Goal: Use online tool/utility

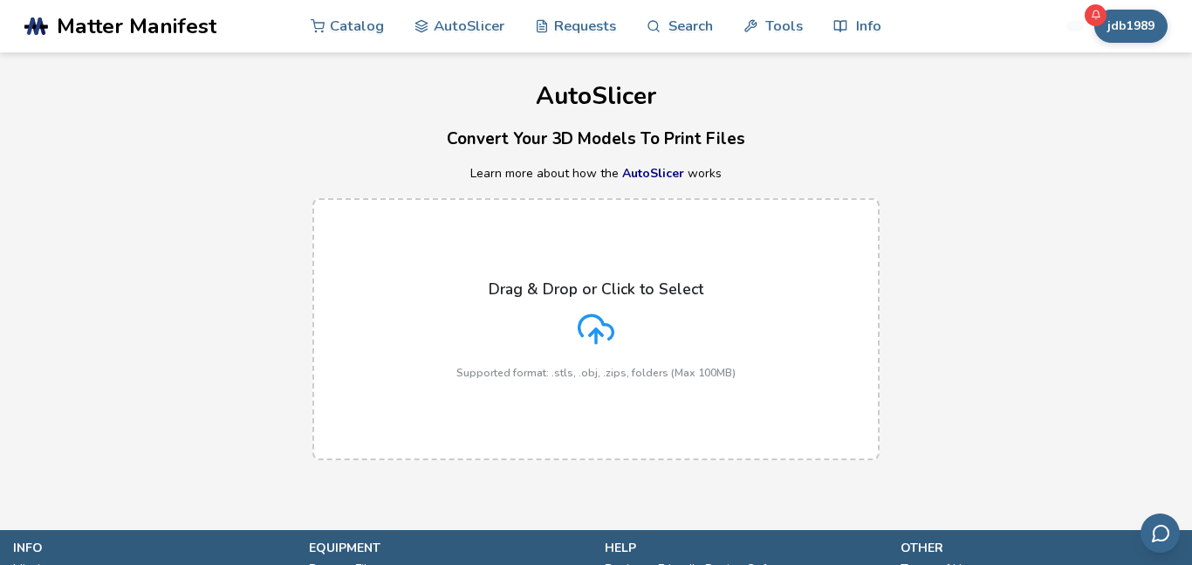
click at [594, 332] on polyline at bounding box center [596, 332] width 12 height 6
click at [0, 0] on input "Drag & Drop or Click to Select Supported format: .stls, .obj, .zips, folders (M…" at bounding box center [0, 0] width 0 height 0
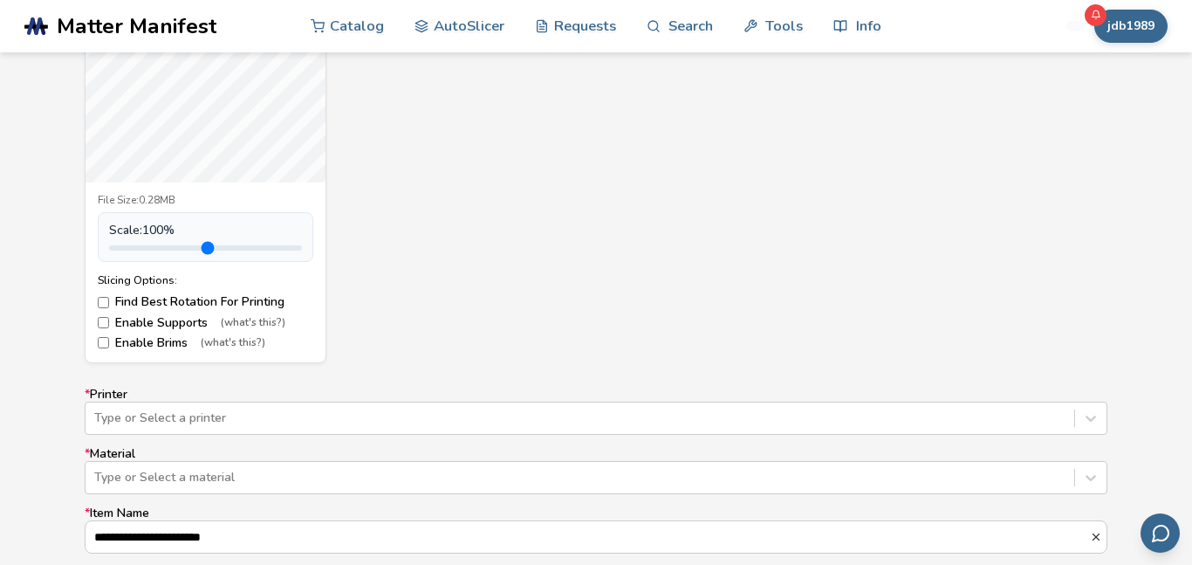
scroll to position [813, 0]
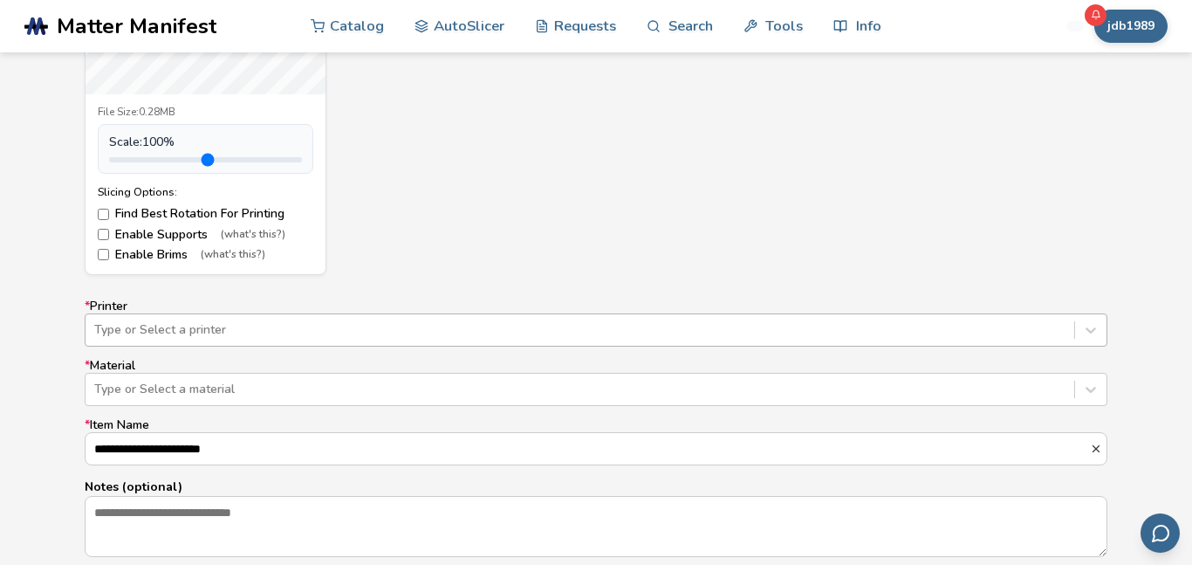
click at [594, 340] on div "Type or Select a printer" at bounding box center [596, 329] width 1023 height 33
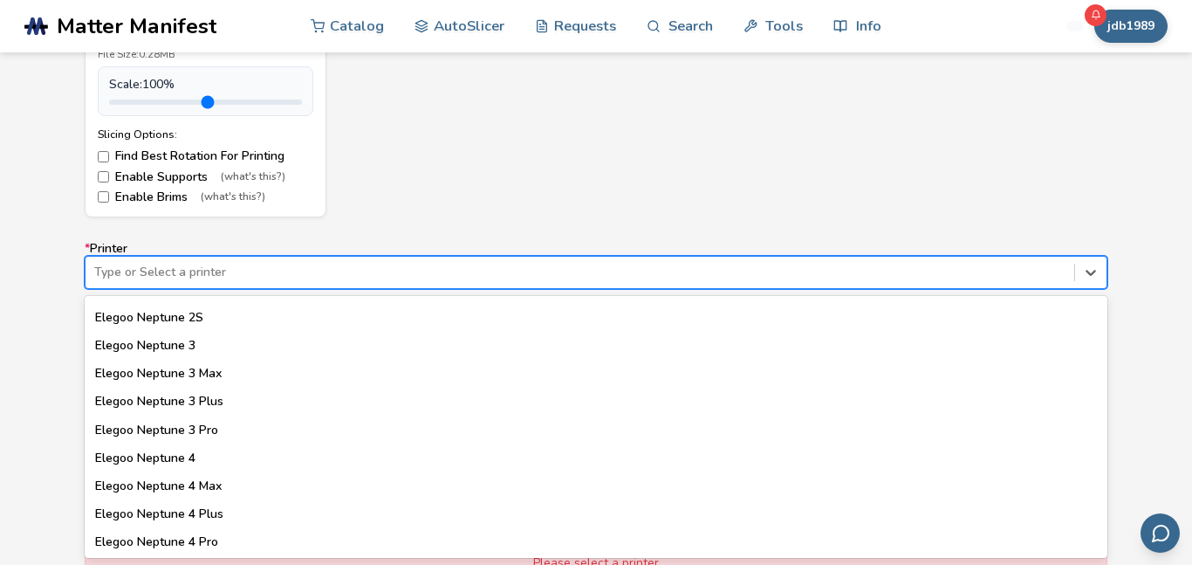
scroll to position [852, 0]
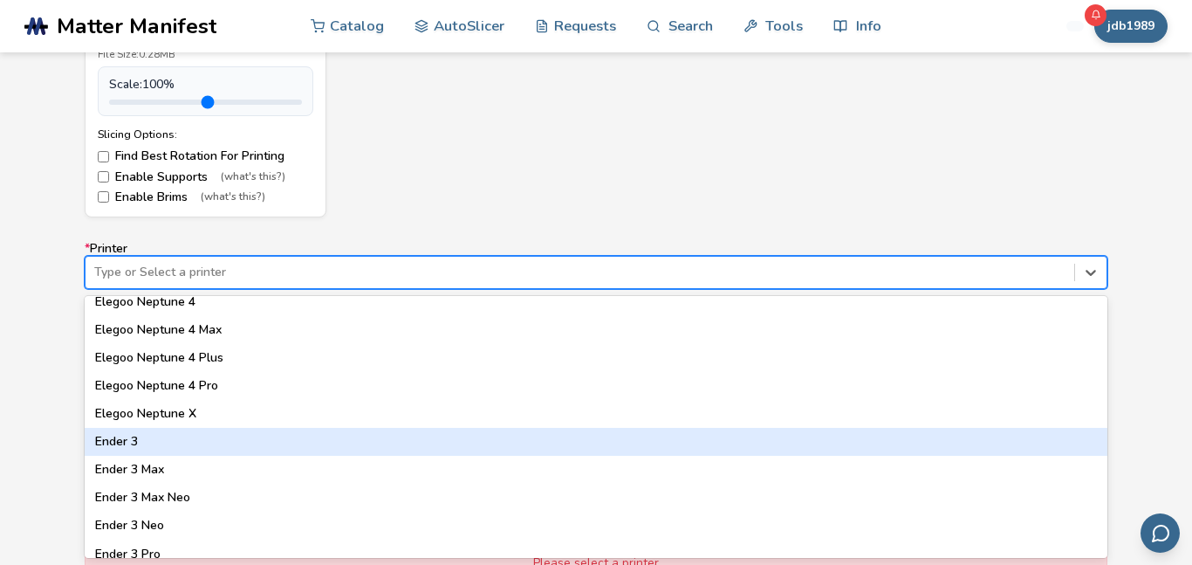
click at [386, 439] on div "Ender 3" at bounding box center [596, 442] width 1023 height 28
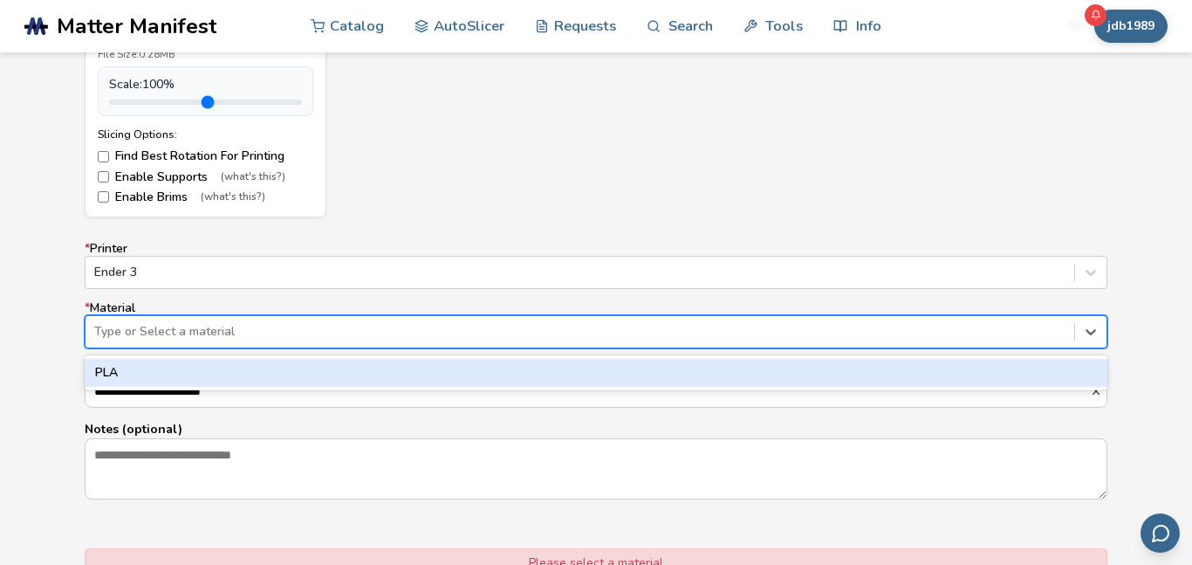
click at [400, 333] on div at bounding box center [580, 331] width 972 height 17
click at [373, 368] on div "PLA" at bounding box center [596, 373] width 1023 height 28
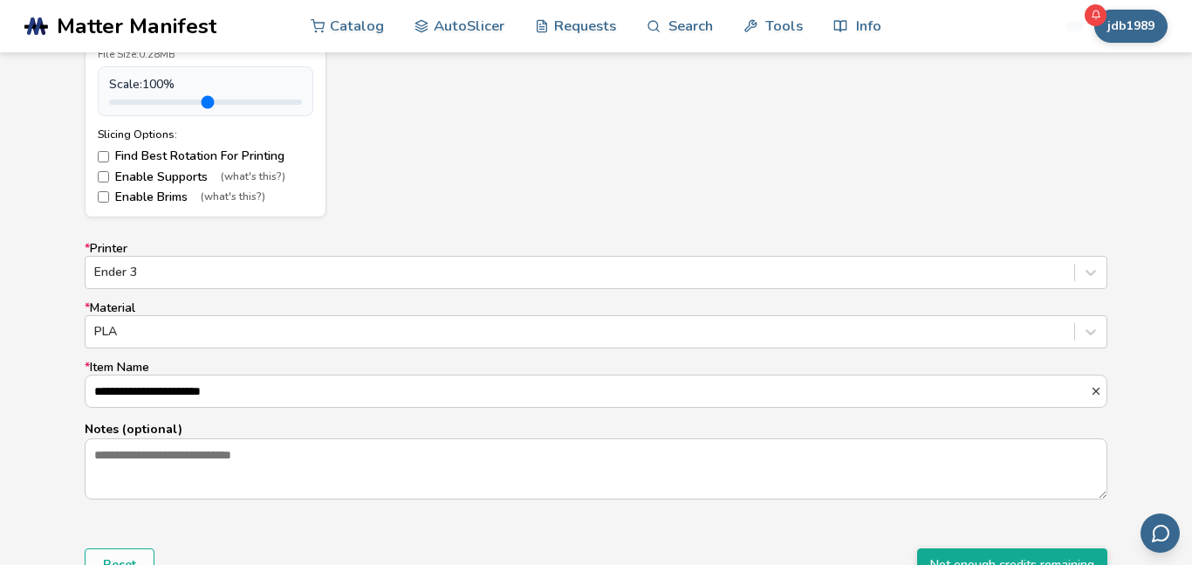
click at [48, 390] on div "**********" at bounding box center [596, 161] width 1192 height 979
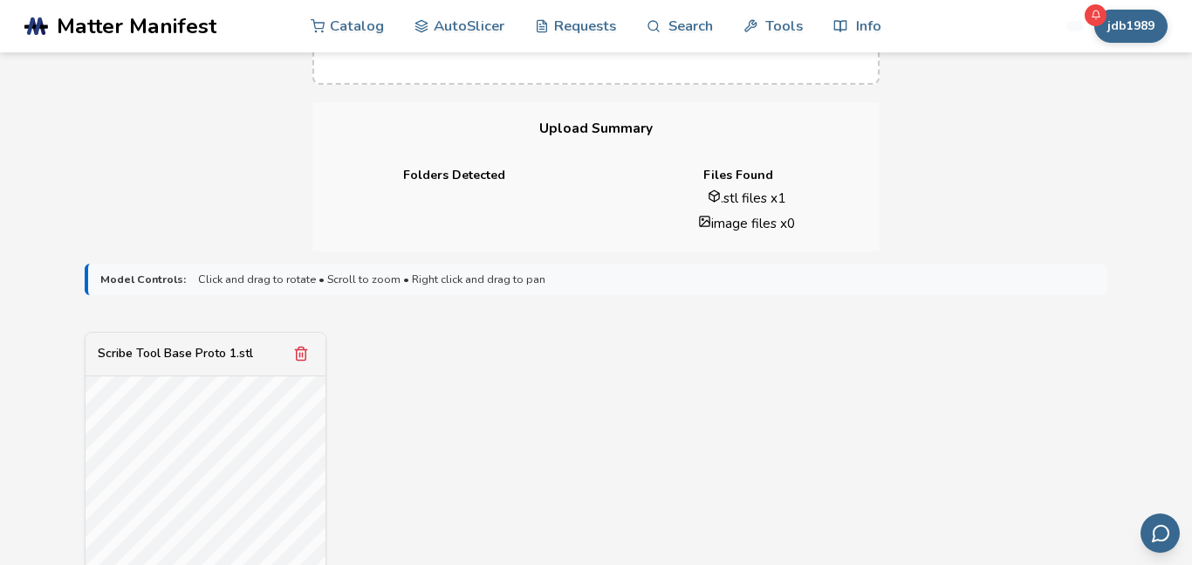
scroll to position [979, 0]
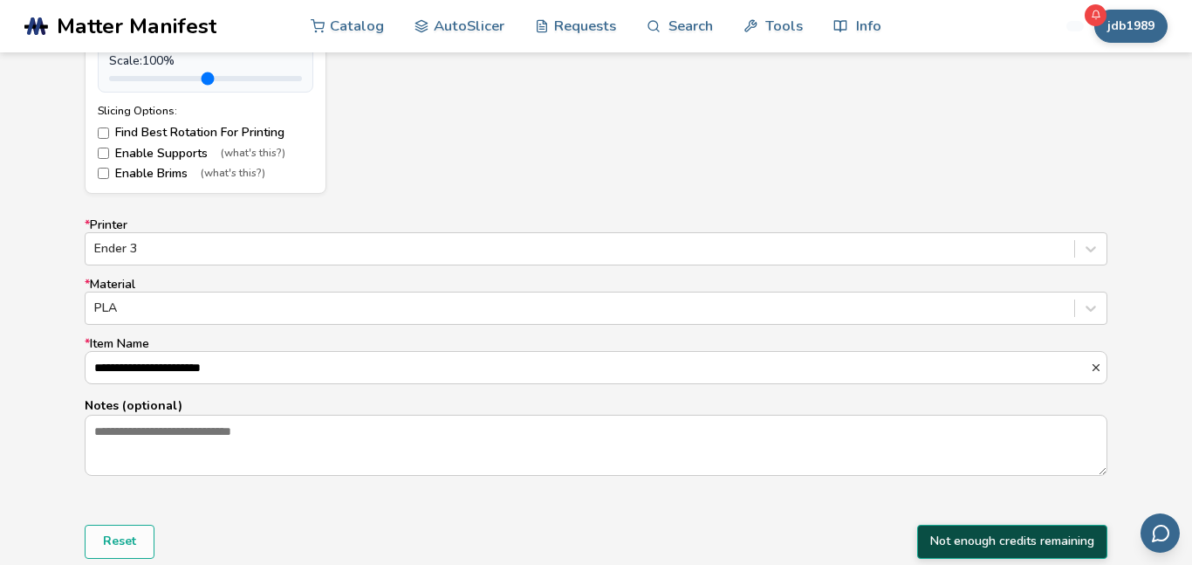
click at [978, 540] on button "Not enough credits remaining" at bounding box center [1012, 541] width 190 height 33
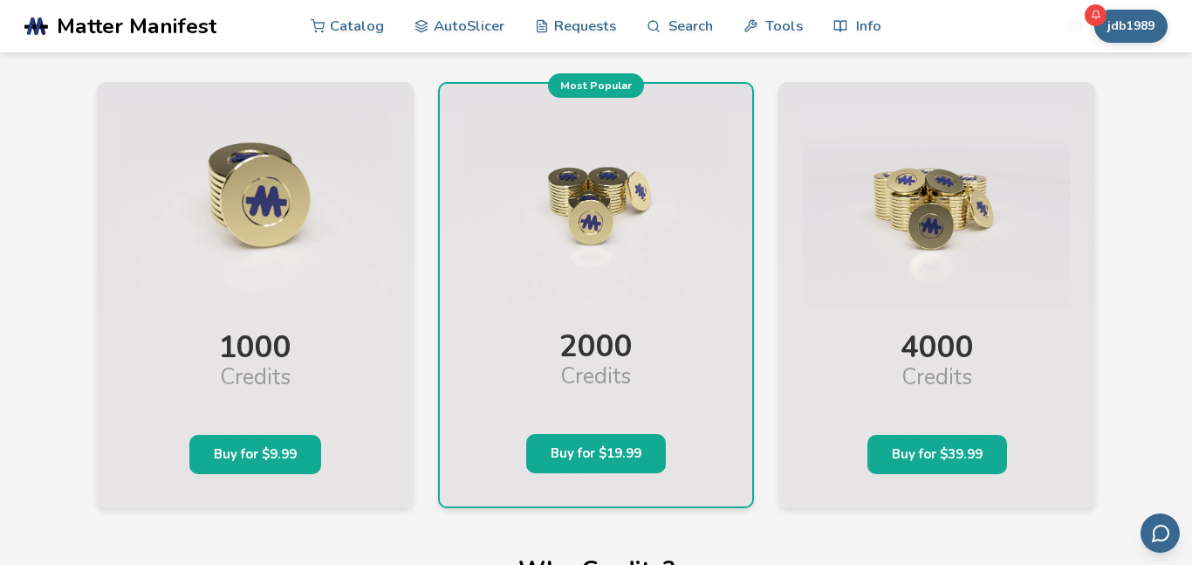
scroll to position [79, 0]
